Goal: Go to known website: Go to known website

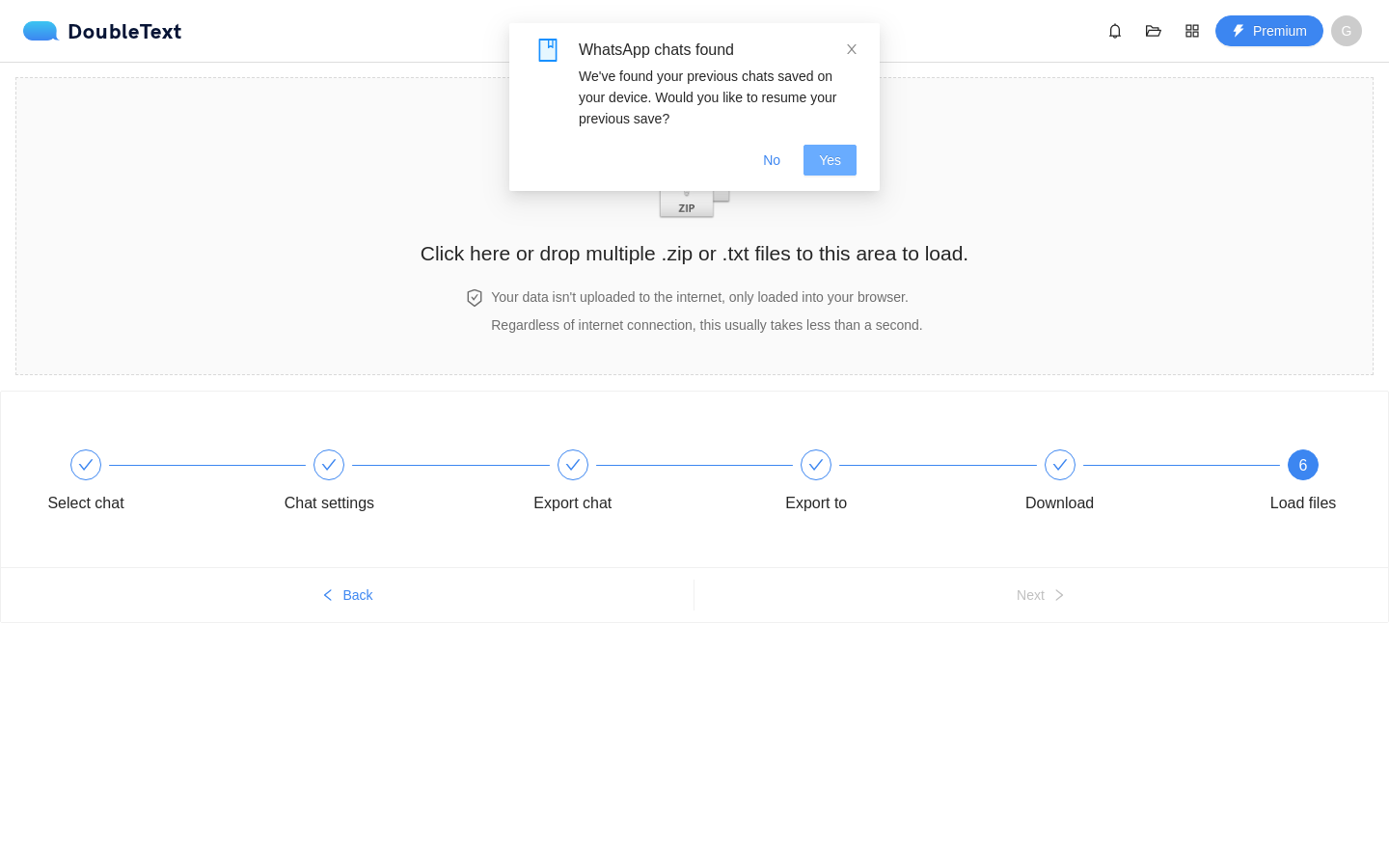
click at [831, 157] on span "Yes" at bounding box center [829, 159] width 22 height 21
click at [94, 30] on div "DoubleText" at bounding box center [102, 31] width 159 height 20
